Goal: Transaction & Acquisition: Purchase product/service

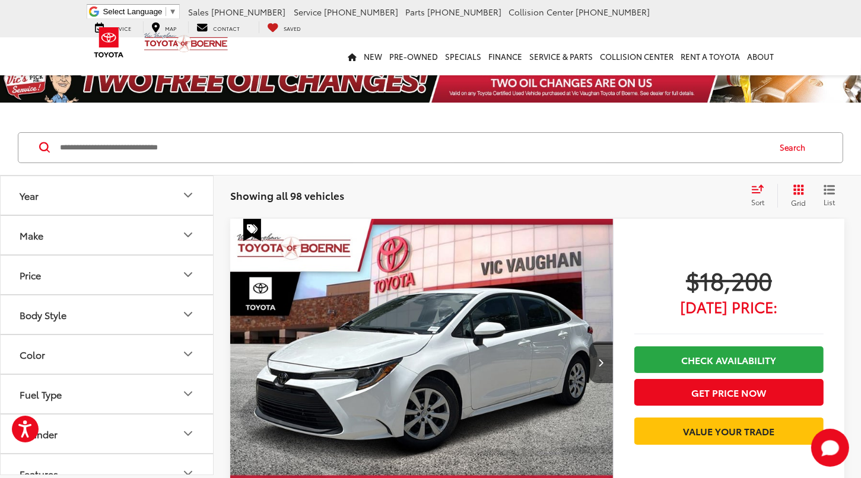
click at [187, 236] on icon "Make" at bounding box center [188, 235] width 7 height 4
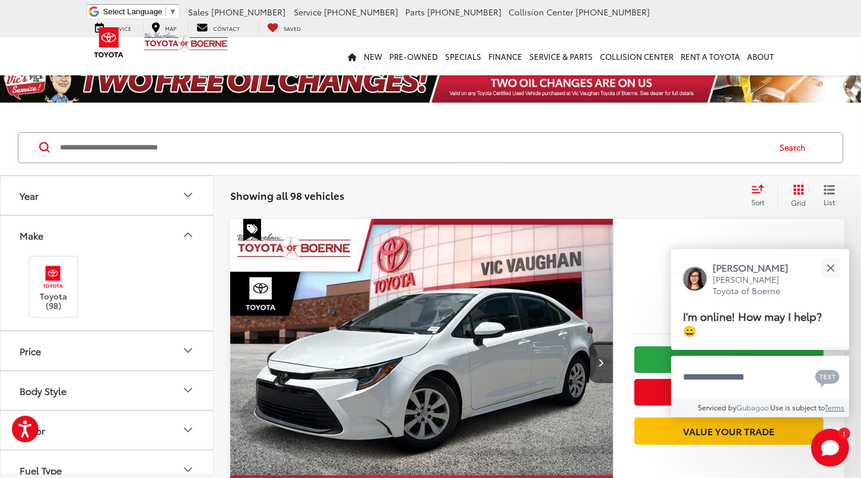
scroll to position [119, 0]
click at [190, 270] on icon "Body Style" at bounding box center [188, 272] width 7 height 4
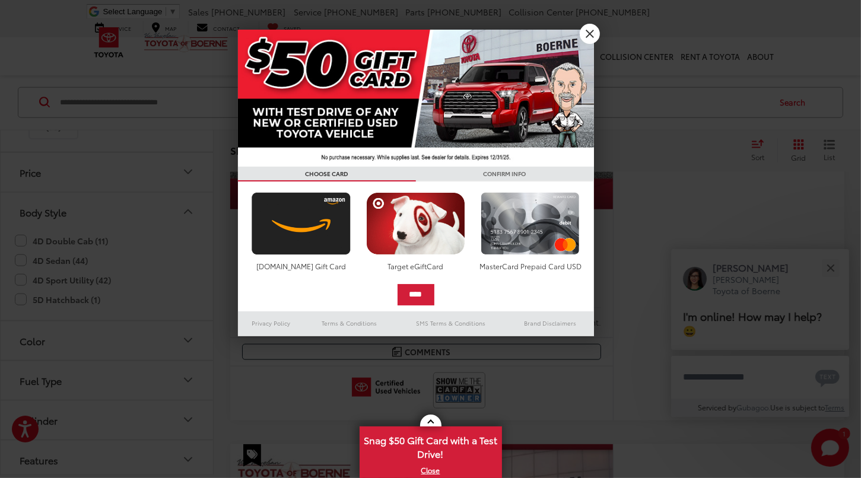
scroll to position [1172, 0]
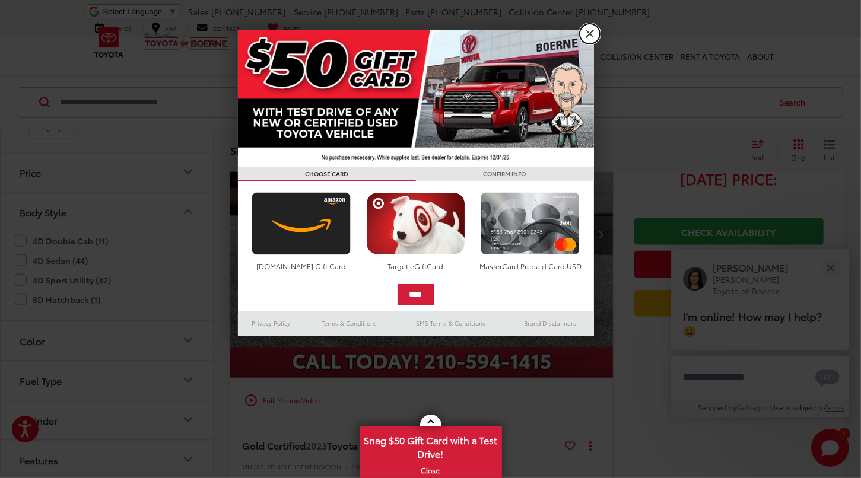
click at [592, 34] on link "X" at bounding box center [590, 34] width 20 height 20
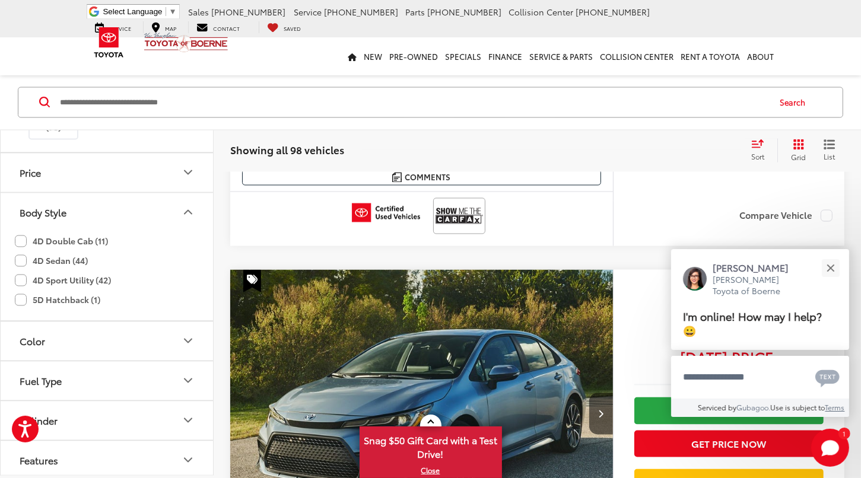
scroll to position [2181, 0]
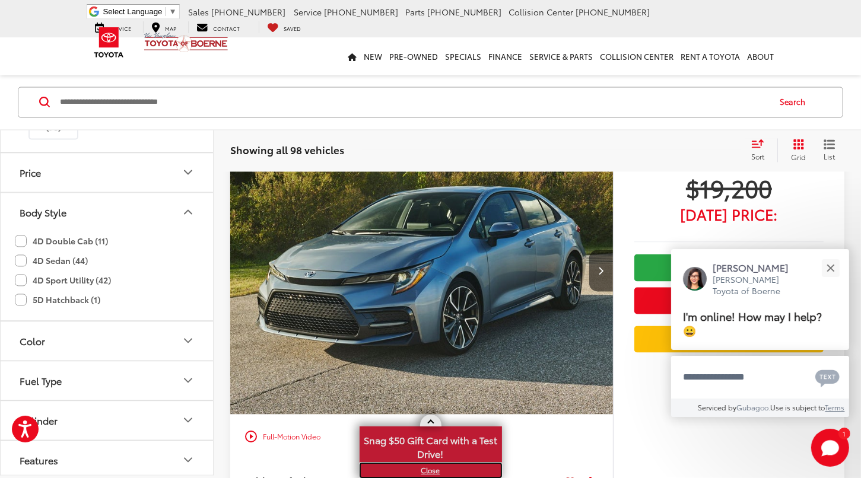
click at [430, 471] on link "X" at bounding box center [431, 470] width 140 height 13
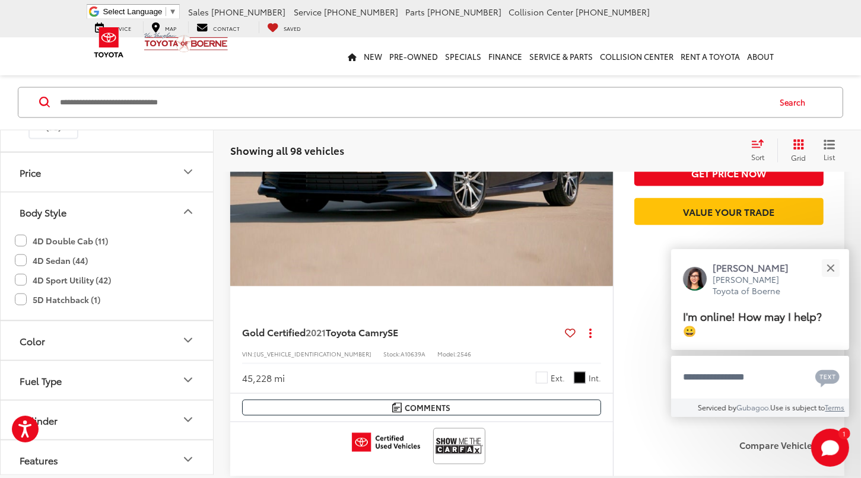
scroll to position [5800, 0]
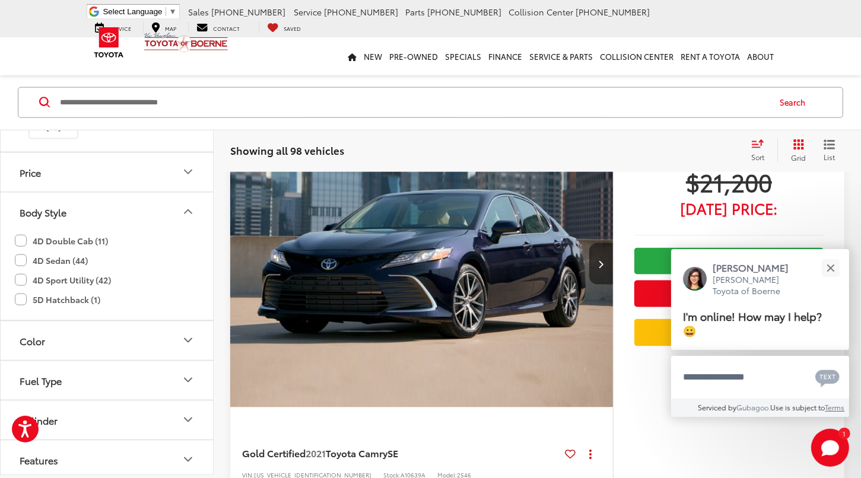
click at [605, 260] on button "Next image" at bounding box center [601, 264] width 24 height 42
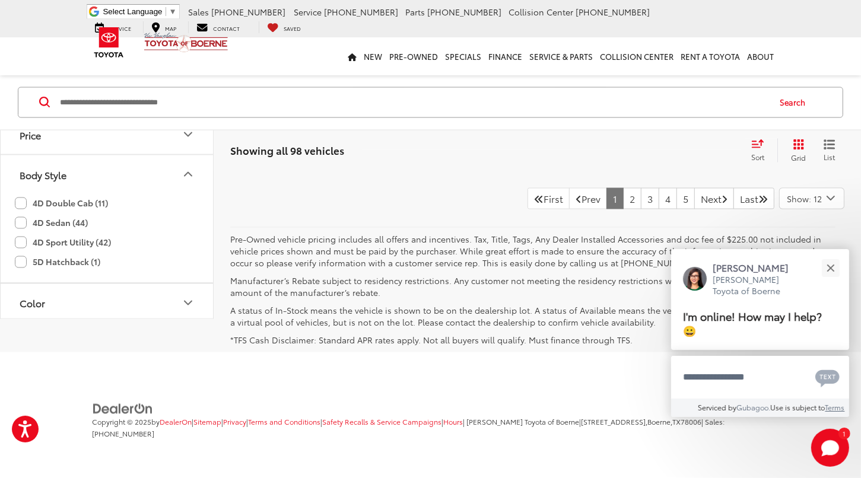
scroll to position [59, 0]
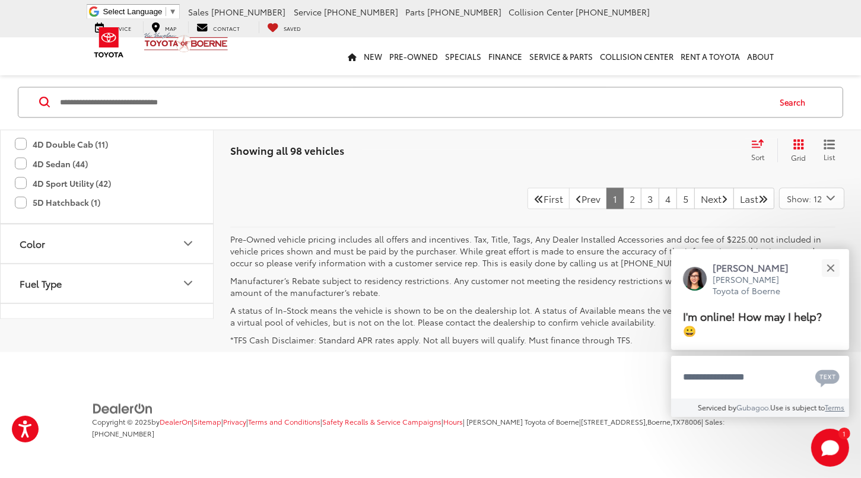
click at [192, 276] on icon "Fuel Type" at bounding box center [188, 283] width 14 height 14
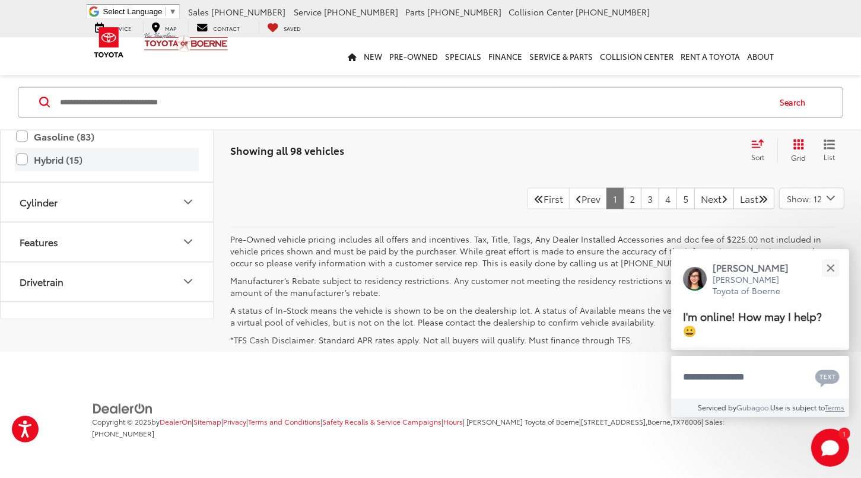
click at [24, 150] on label "Hybrid (15)" at bounding box center [107, 160] width 182 height 21
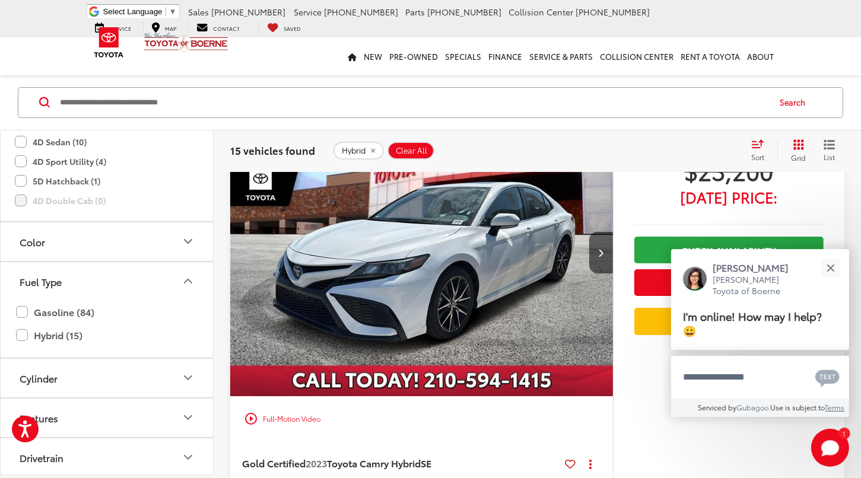
scroll to position [104, 0]
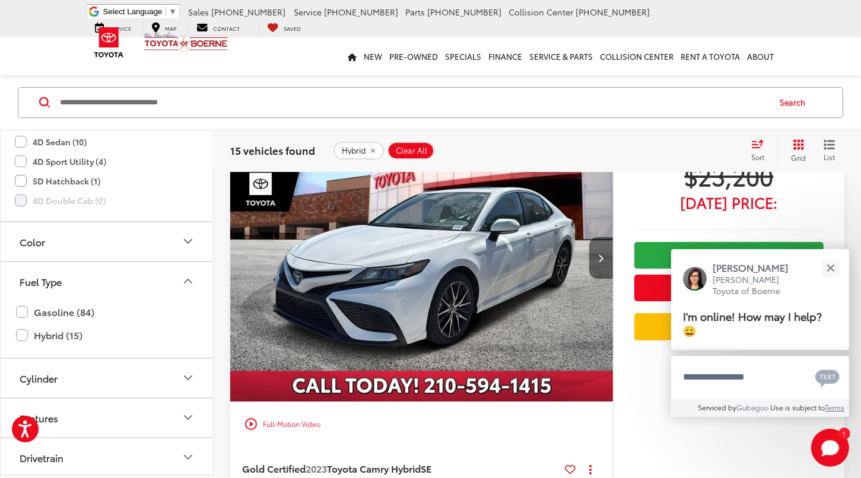
click at [605, 257] on button "Next image" at bounding box center [601, 258] width 24 height 42
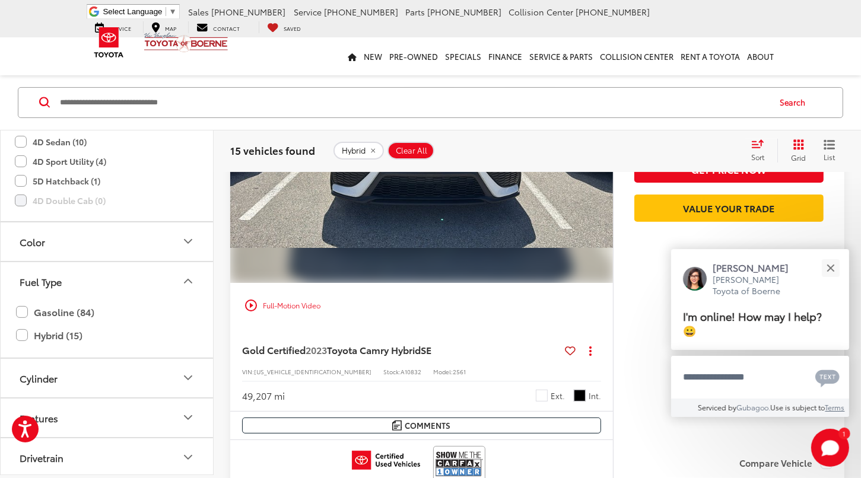
scroll to position [223, 0]
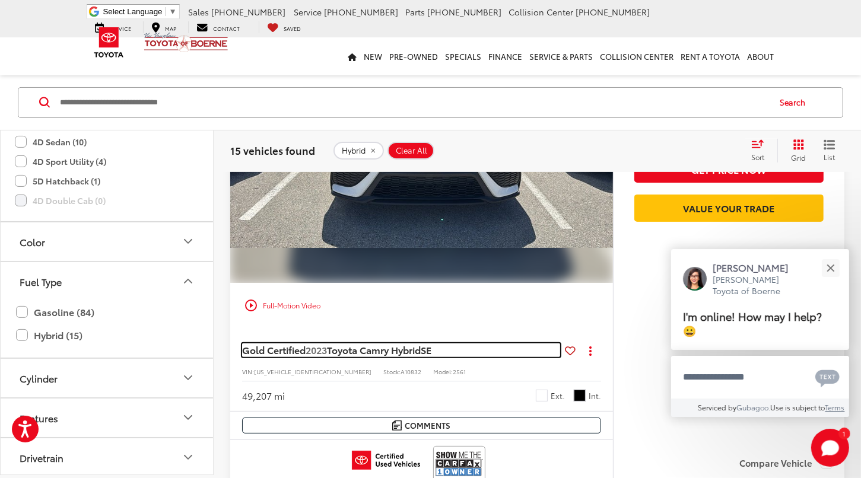
click at [363, 350] on span "Toyota Camry Hybrid" at bounding box center [374, 350] width 94 height 14
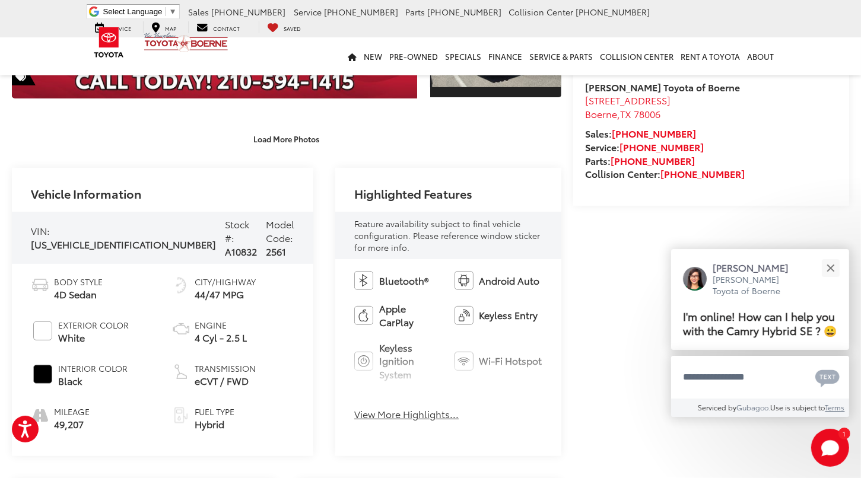
scroll to position [415, 0]
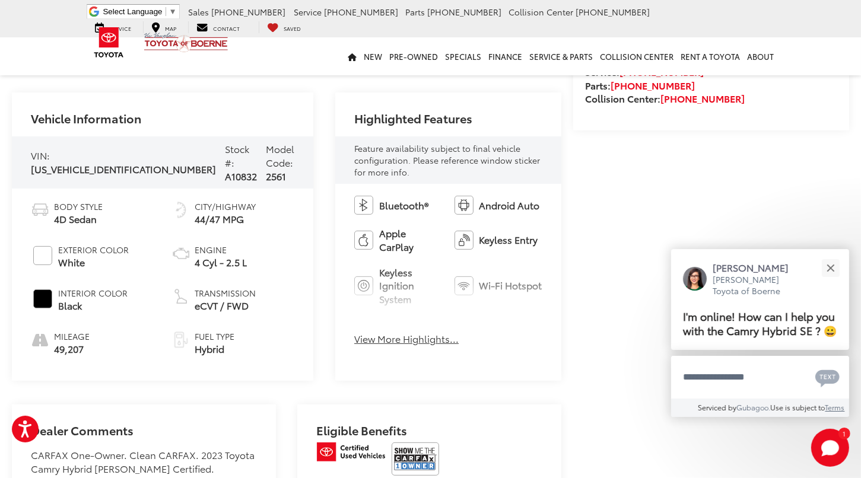
click at [354, 332] on button "View More Highlights..." at bounding box center [406, 339] width 104 height 14
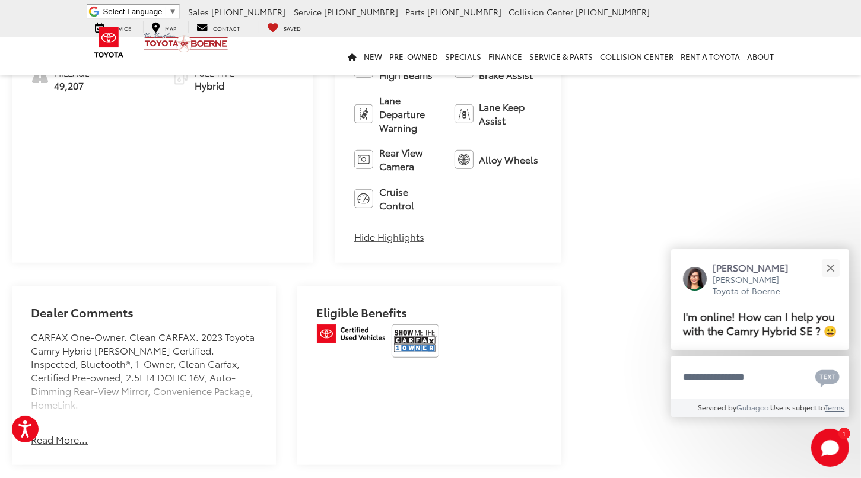
scroll to position [712, 0]
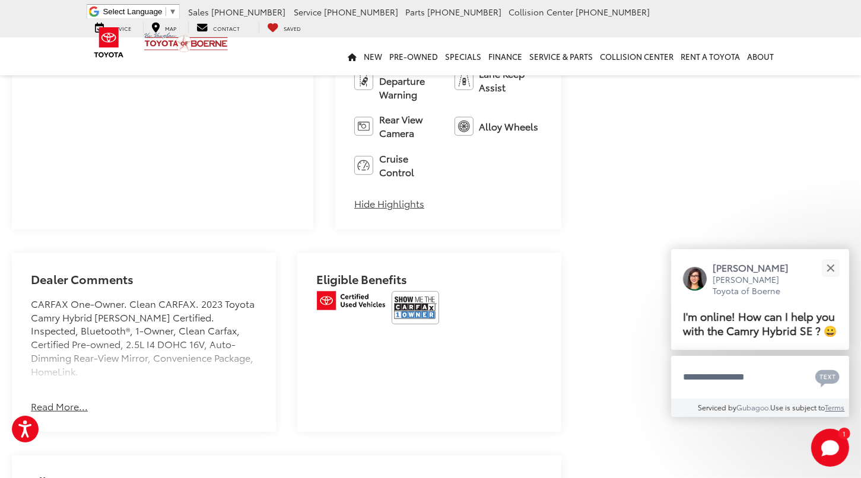
click at [50, 400] on button "Read More..." at bounding box center [59, 407] width 57 height 14
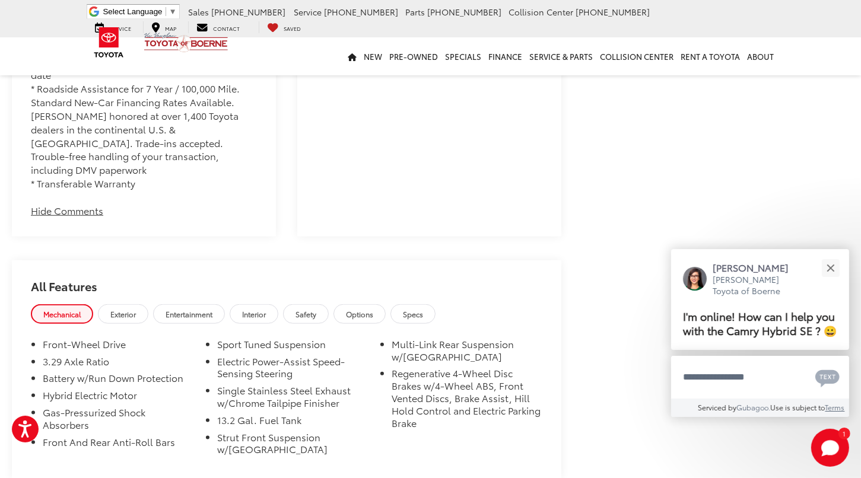
scroll to position [1246, 0]
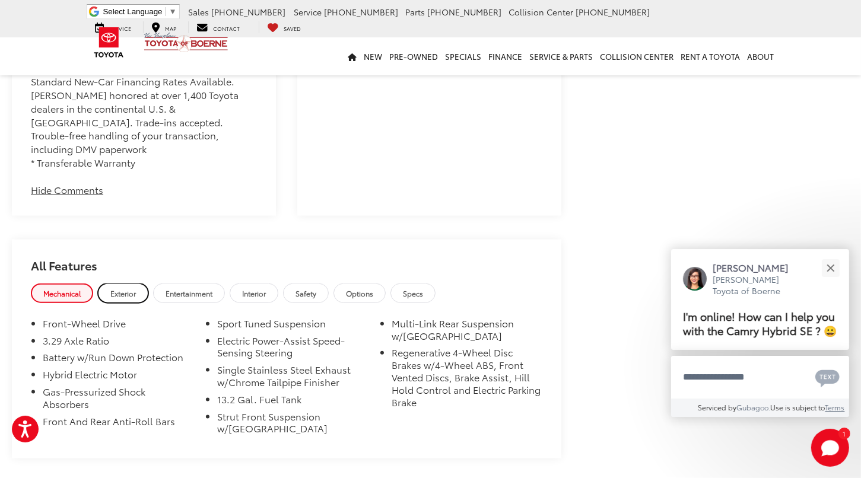
click at [118, 288] on span "Exterior" at bounding box center [123, 293] width 26 height 10
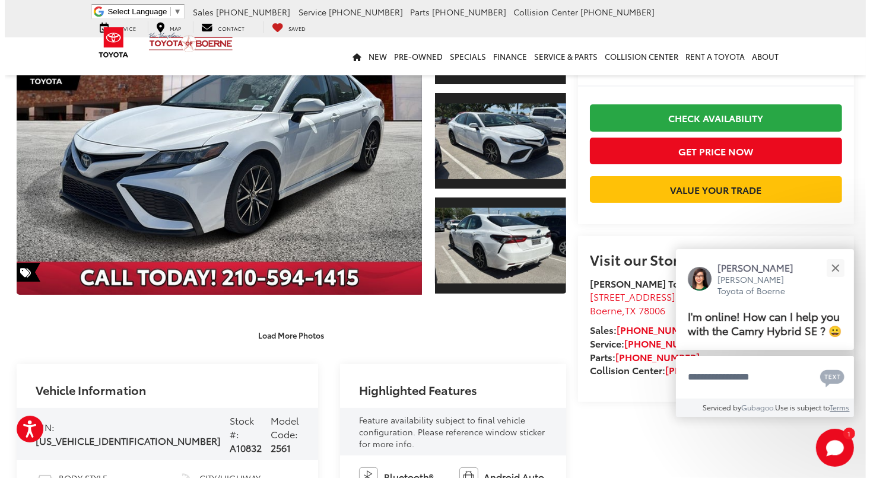
scroll to position [33, 0]
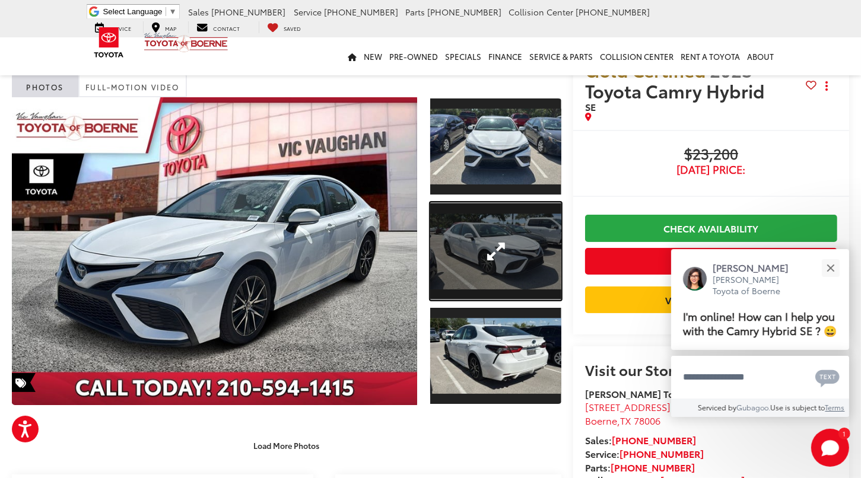
click at [503, 252] on link "Expand Photo 2" at bounding box center [495, 251] width 131 height 98
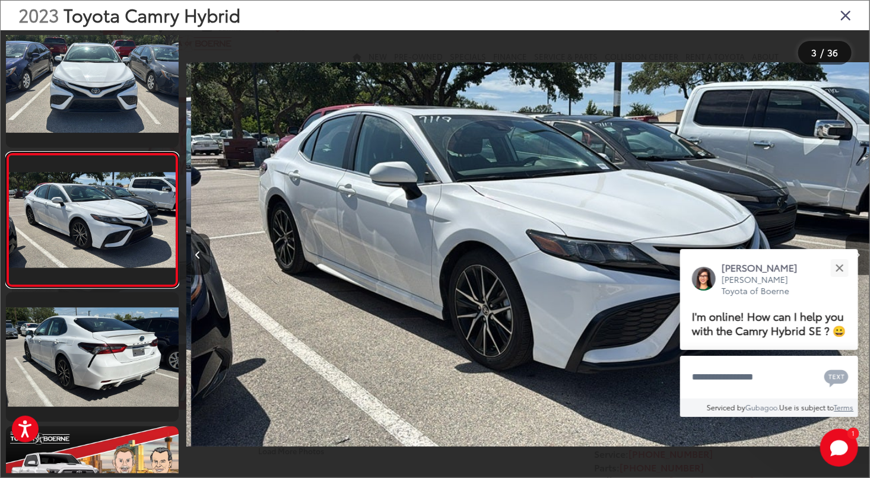
scroll to position [0, 1367]
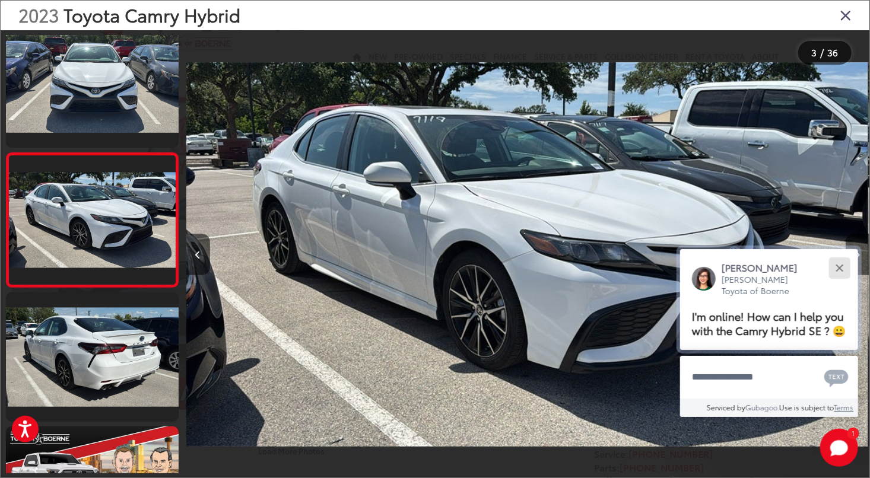
click at [842, 267] on button "Close" at bounding box center [839, 268] width 26 height 26
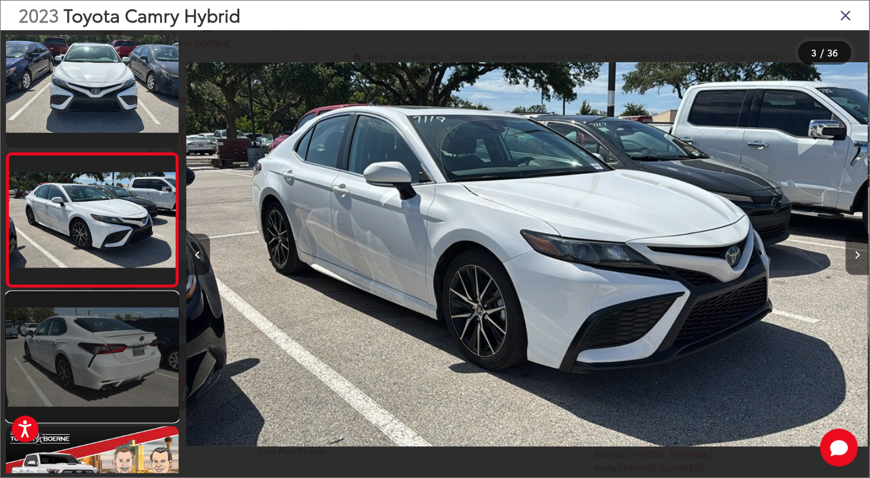
click at [119, 357] on link at bounding box center [92, 356] width 173 height 129
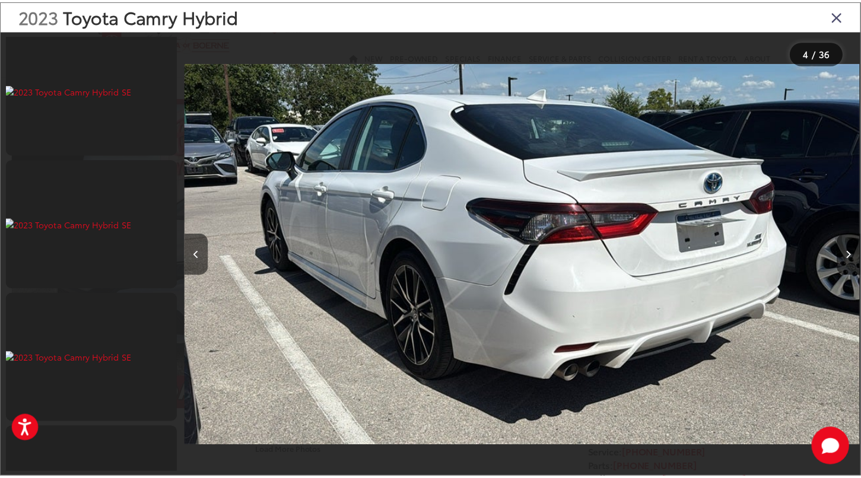
scroll to position [2837, 0]
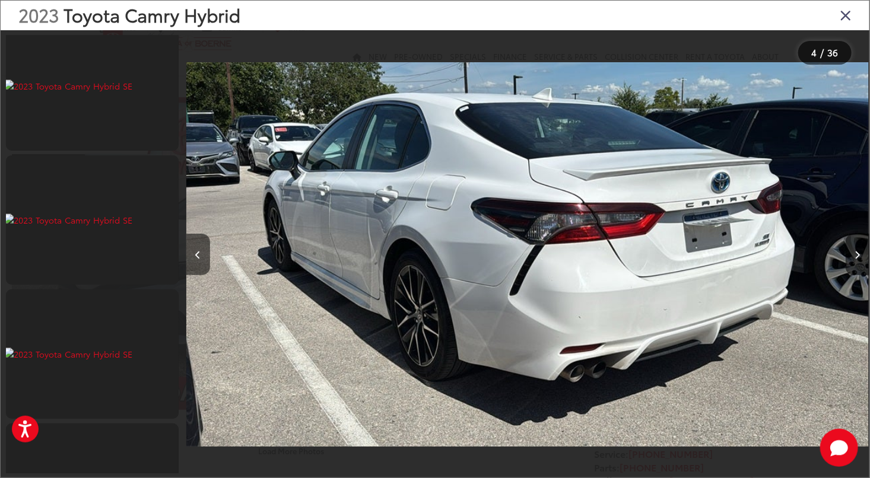
click at [843, 14] on icon "Close gallery" at bounding box center [846, 14] width 12 height 15
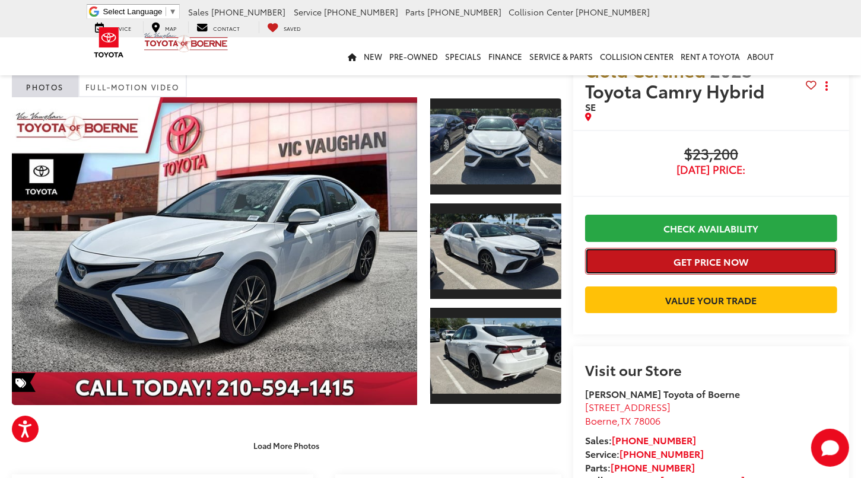
click at [661, 257] on button "Get Price Now" at bounding box center [711, 261] width 252 height 27
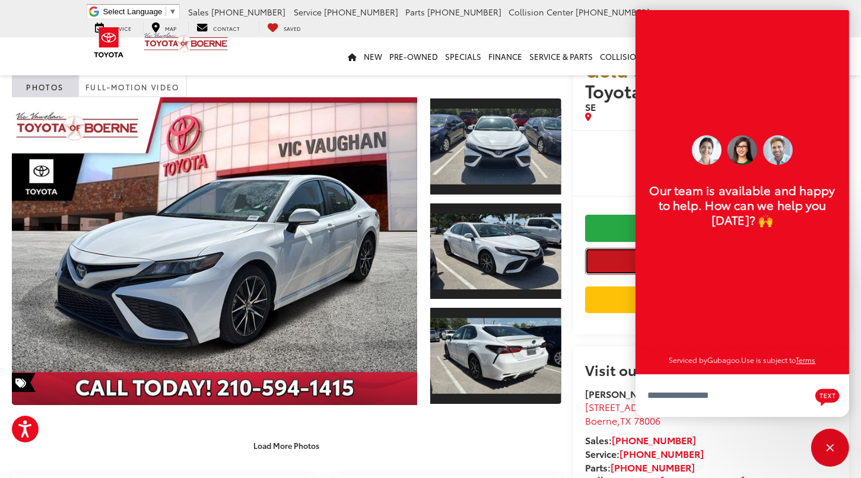
scroll to position [14, 0]
